Goal: Task Accomplishment & Management: Use online tool/utility

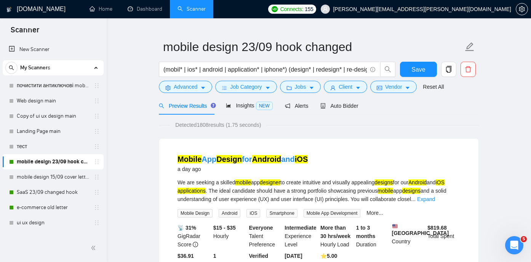
scroll to position [53, 0]
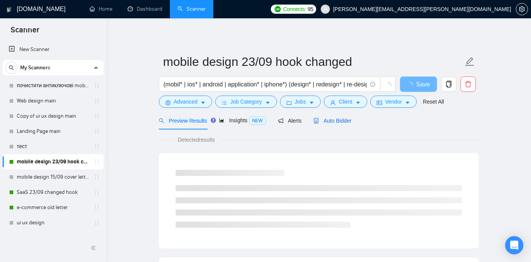
scroll to position [15, 0]
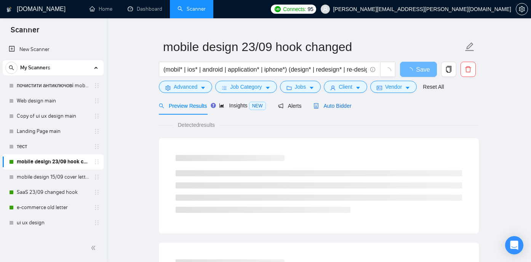
click at [347, 106] on span "Auto Bidder" at bounding box center [333, 106] width 38 height 6
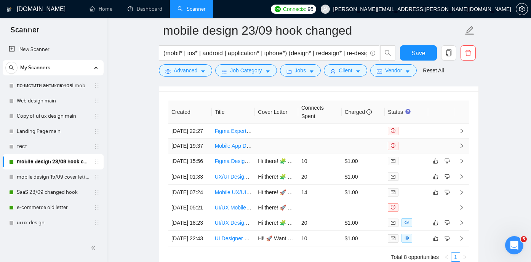
scroll to position [1874, 0]
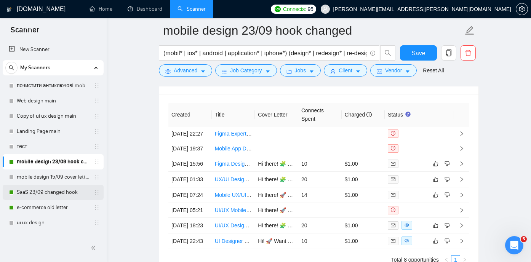
click at [46, 190] on link "SaaS 23/09 changed hook" at bounding box center [53, 192] width 72 height 15
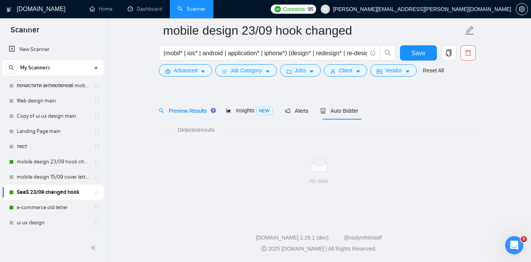
scroll to position [16, 0]
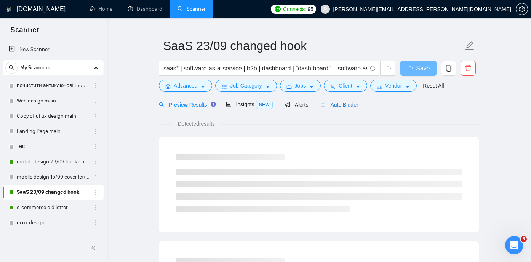
click at [347, 106] on span "Auto Bidder" at bounding box center [340, 105] width 38 height 6
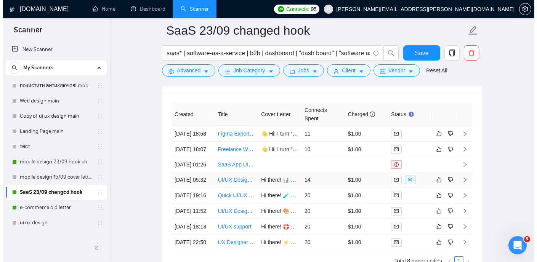
scroll to position [1902, 0]
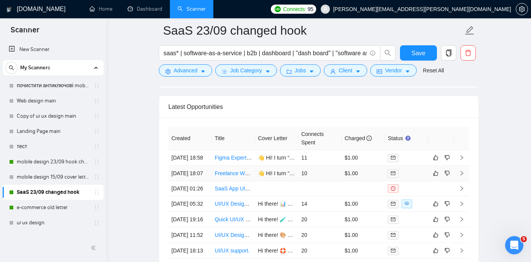
click at [229, 177] on link "Freelance Website Designer for Zellor.com Redesign" at bounding box center [286, 173] width 143 height 6
